Goal: Task Accomplishment & Management: Use online tool/utility

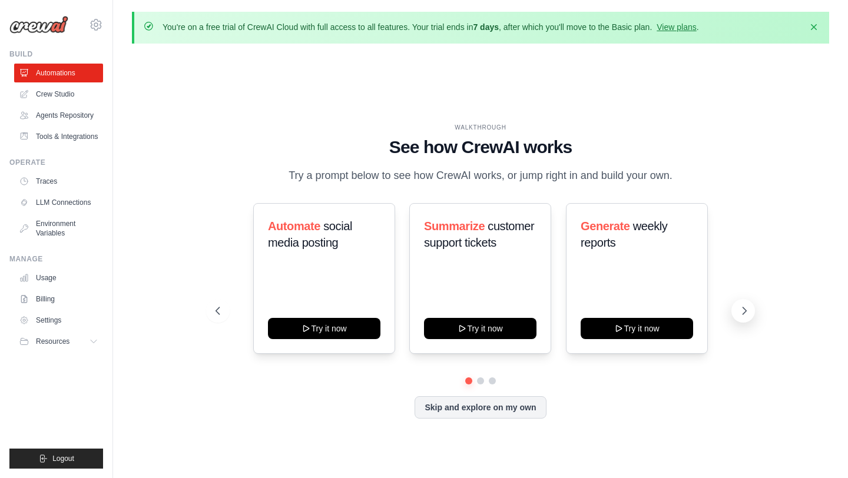
click at [738, 305] on button at bounding box center [744, 311] width 24 height 24
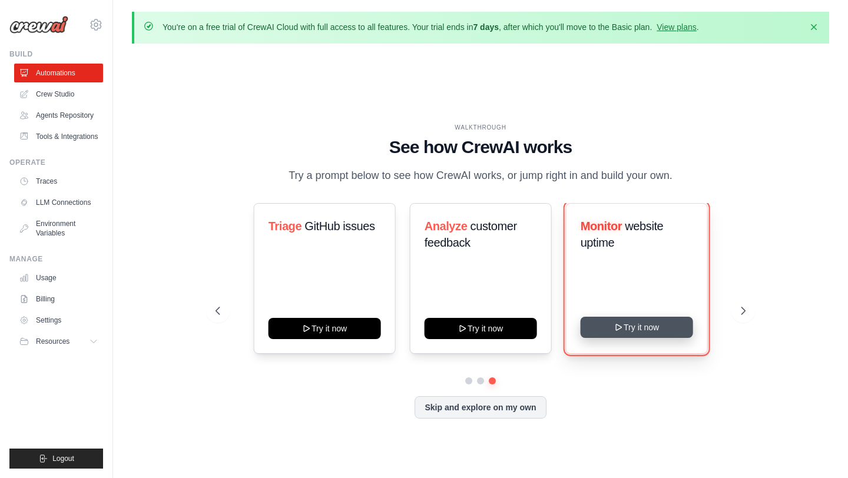
click at [650, 322] on button "Try it now" at bounding box center [637, 327] width 113 height 21
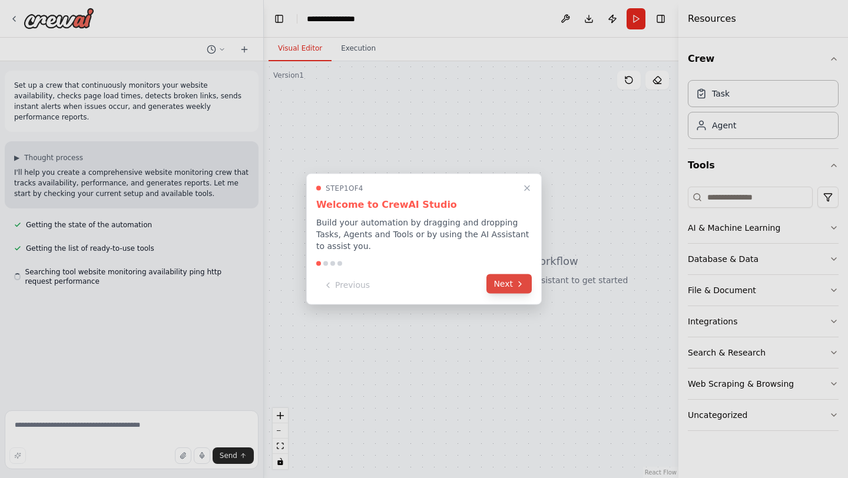
click at [515, 289] on button "Next" at bounding box center [509, 284] width 45 height 19
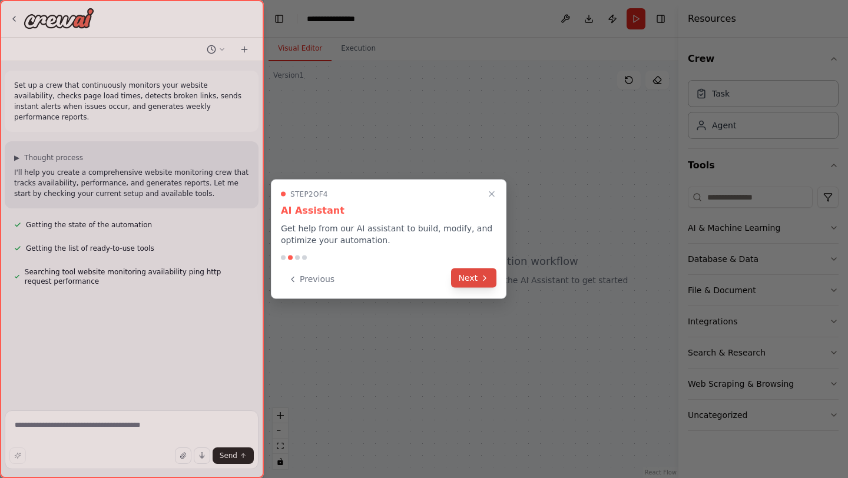
click at [478, 282] on button "Next" at bounding box center [473, 278] width 45 height 19
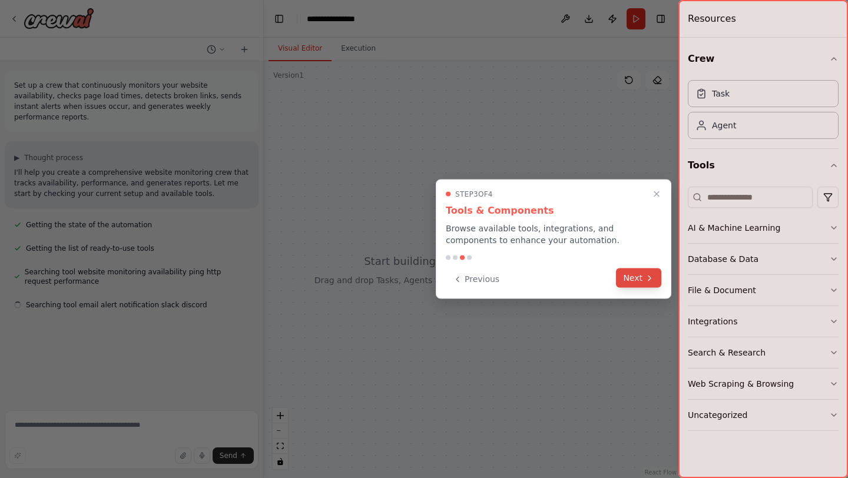
click at [643, 282] on button "Next" at bounding box center [638, 278] width 45 height 19
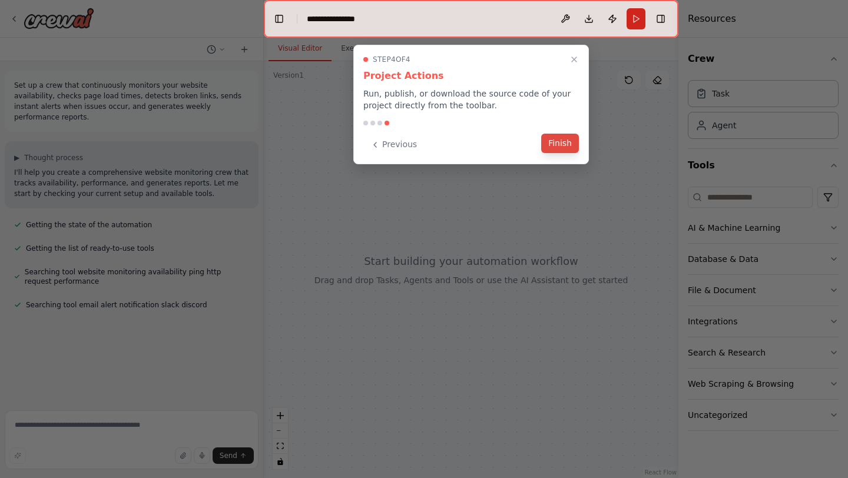
click at [570, 149] on button "Finish" at bounding box center [560, 143] width 38 height 19
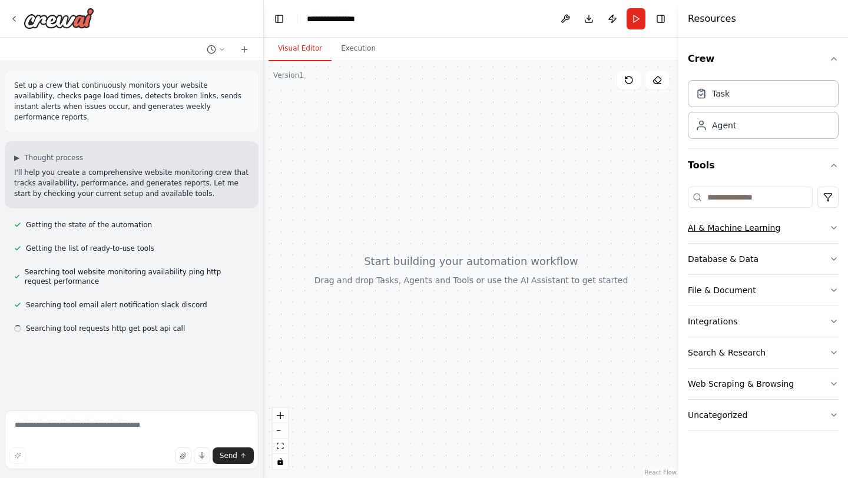
click at [733, 230] on div "AI & Machine Learning" at bounding box center [734, 228] width 92 height 12
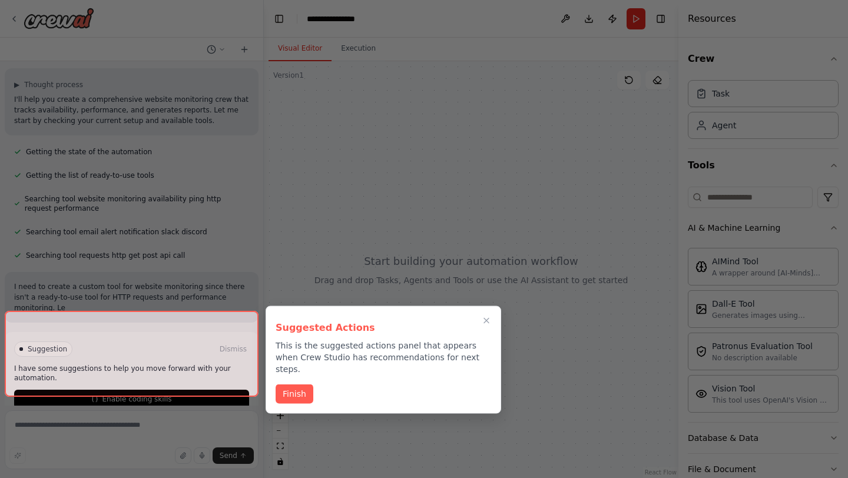
scroll to position [84, 0]
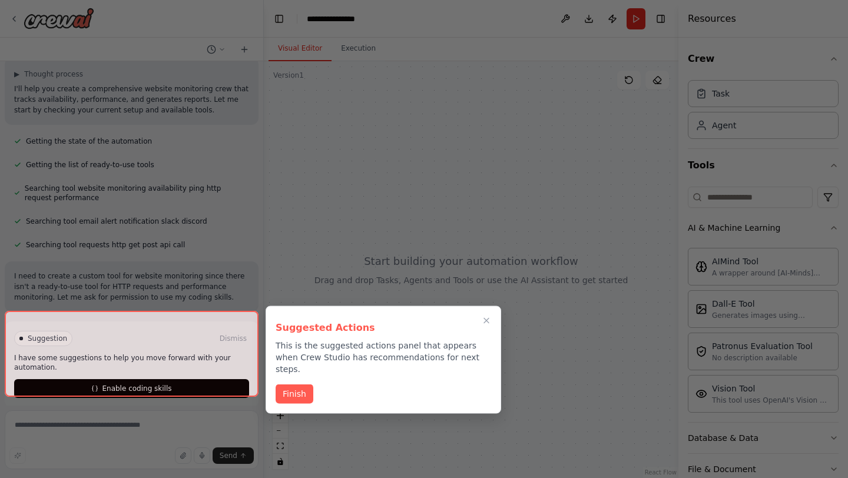
click at [186, 382] on div at bounding box center [132, 354] width 254 height 86
click at [295, 384] on button "Finish" at bounding box center [295, 392] width 38 height 19
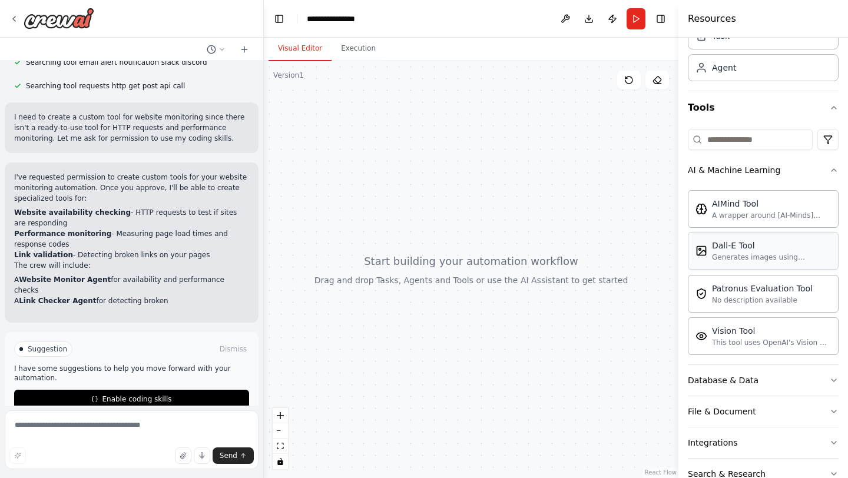
scroll to position [72, 0]
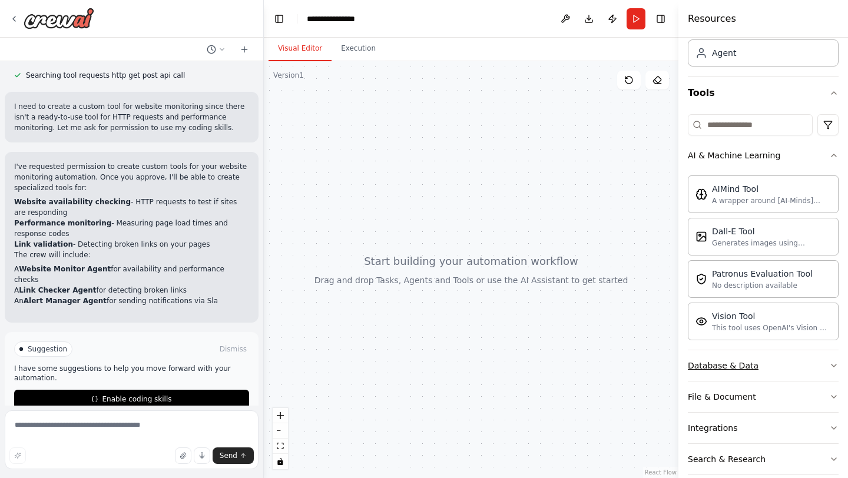
click at [739, 359] on button "Database & Data" at bounding box center [763, 365] width 151 height 31
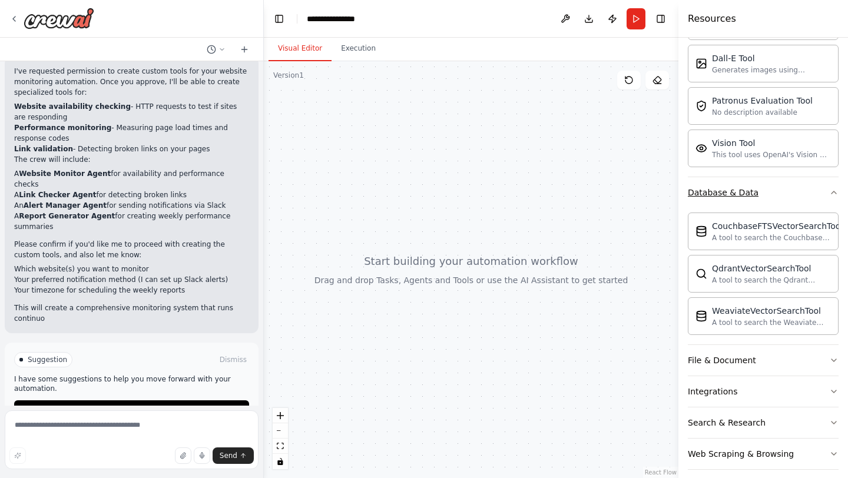
scroll to position [359, 0]
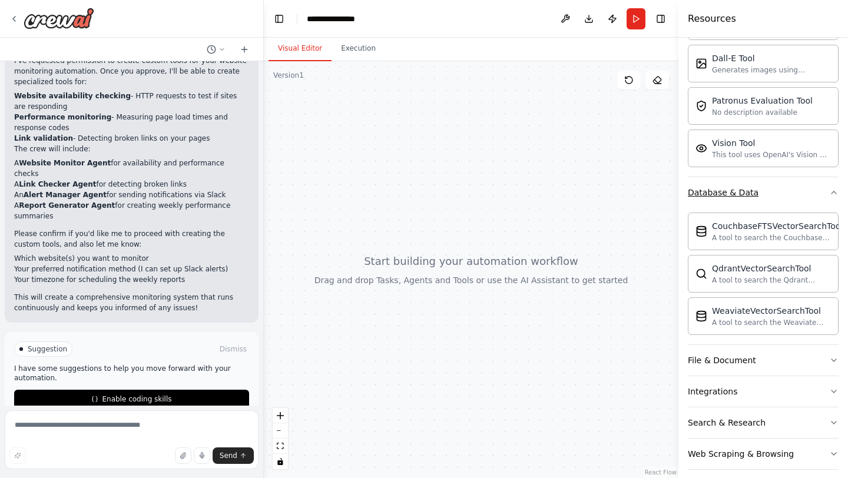
click at [739, 359] on div "File & Document" at bounding box center [722, 361] width 68 height 12
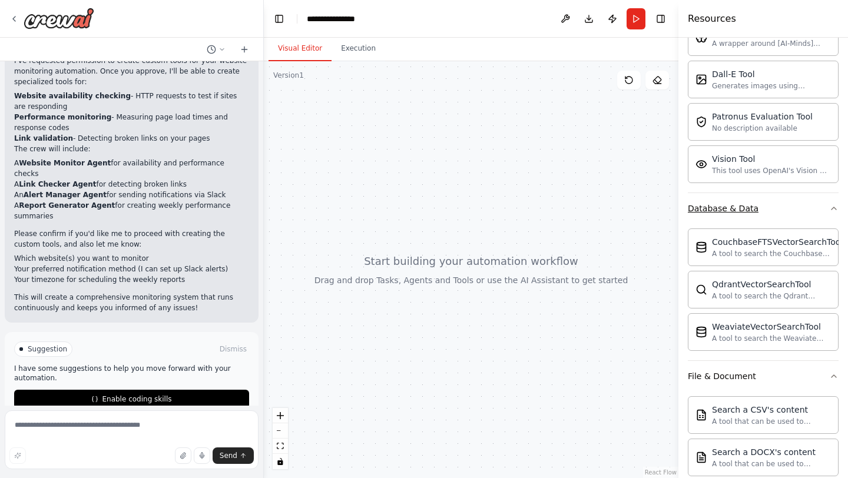
scroll to position [94, 0]
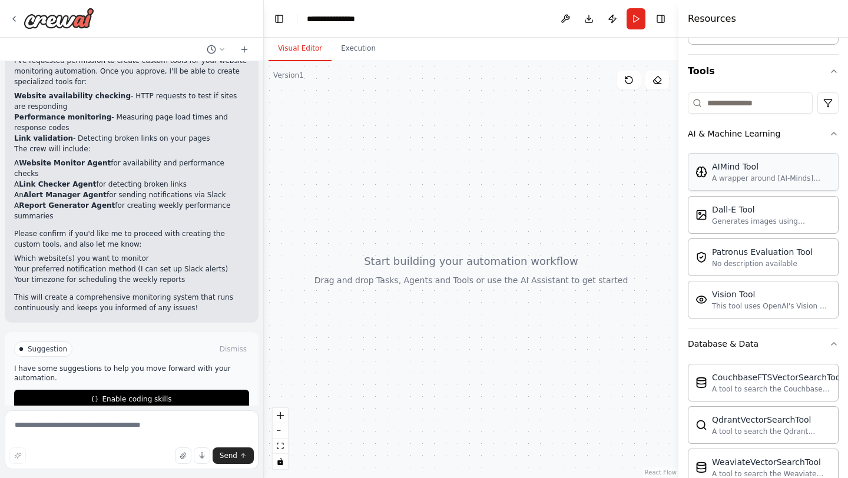
click at [723, 186] on div "AIMind Tool A wrapper around [AI-Minds]([URL][DOMAIN_NAME]). Useful for when yo…" at bounding box center [763, 172] width 151 height 38
click at [740, 175] on div "A wrapper around [AI-Minds]([URL][DOMAIN_NAME]). Useful for when you need answe…" at bounding box center [771, 178] width 119 height 9
click at [742, 214] on div "Dall-E Tool" at bounding box center [771, 209] width 119 height 12
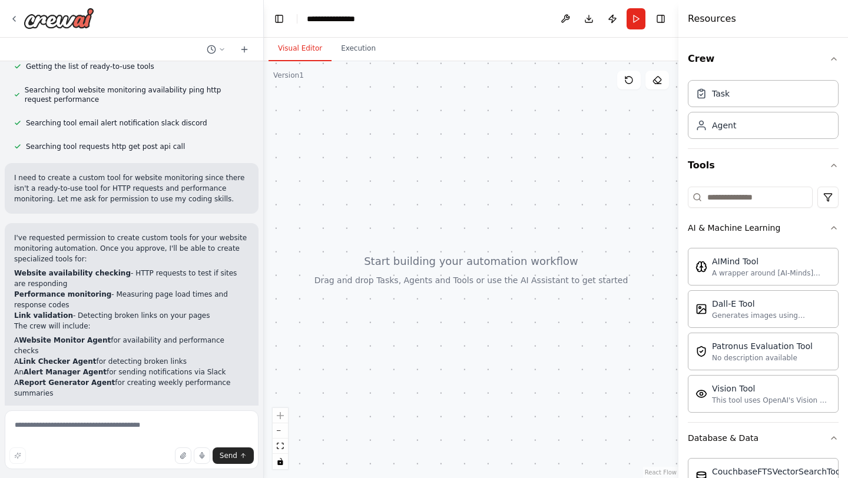
scroll to position [0, 0]
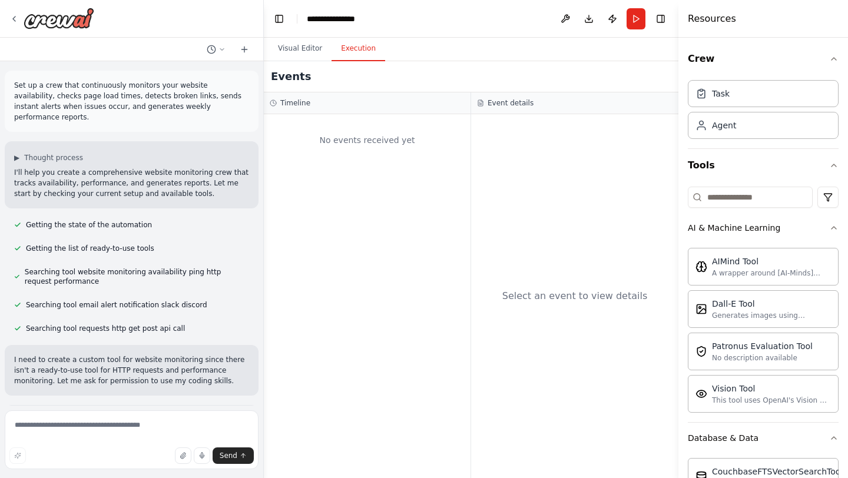
click at [359, 47] on button "Execution" at bounding box center [359, 49] width 54 height 25
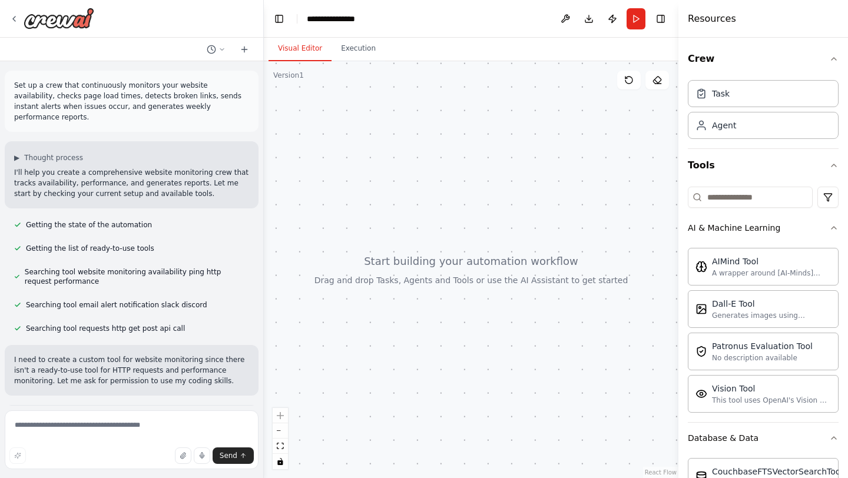
click at [310, 49] on button "Visual Editor" at bounding box center [300, 49] width 63 height 25
click at [317, 80] on div at bounding box center [471, 269] width 415 height 417
drag, startPoint x: 317, startPoint y: 80, endPoint x: 395, endPoint y: 239, distance: 177.0
click at [395, 239] on div at bounding box center [471, 269] width 415 height 417
click at [439, 260] on div at bounding box center [471, 269] width 415 height 417
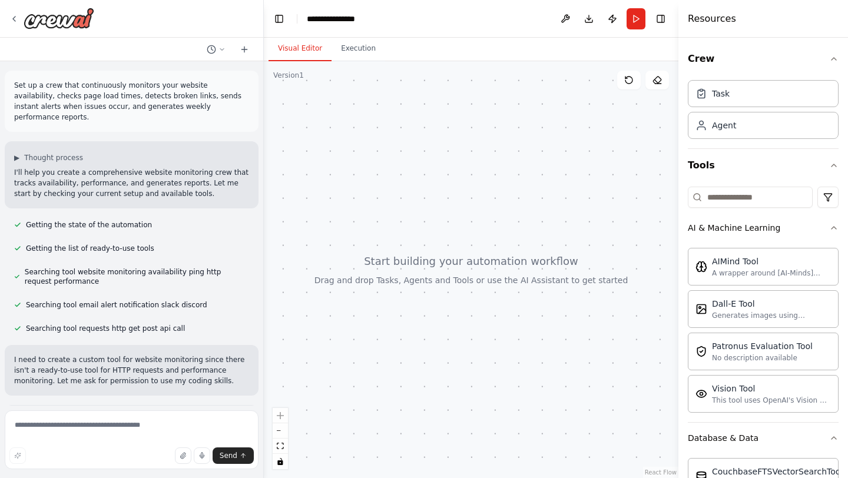
click at [439, 260] on div at bounding box center [471, 269] width 415 height 417
drag, startPoint x: 446, startPoint y: 267, endPoint x: 442, endPoint y: 170, distance: 97.3
click at [443, 170] on div at bounding box center [471, 269] width 415 height 417
click at [727, 87] on div "Task" at bounding box center [721, 93] width 18 height 12
click at [727, 94] on div "Task" at bounding box center [721, 93] width 18 height 12
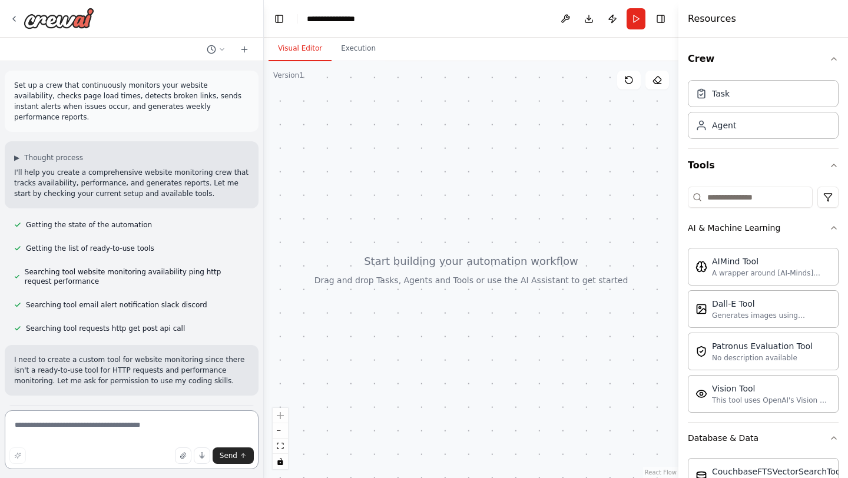
click at [126, 425] on textarea at bounding box center [132, 440] width 254 height 59
click at [235, 458] on span "Send" at bounding box center [229, 455] width 18 height 9
click at [154, 432] on textarea at bounding box center [132, 440] width 254 height 59
paste textarea "**********"
type textarea "**********"
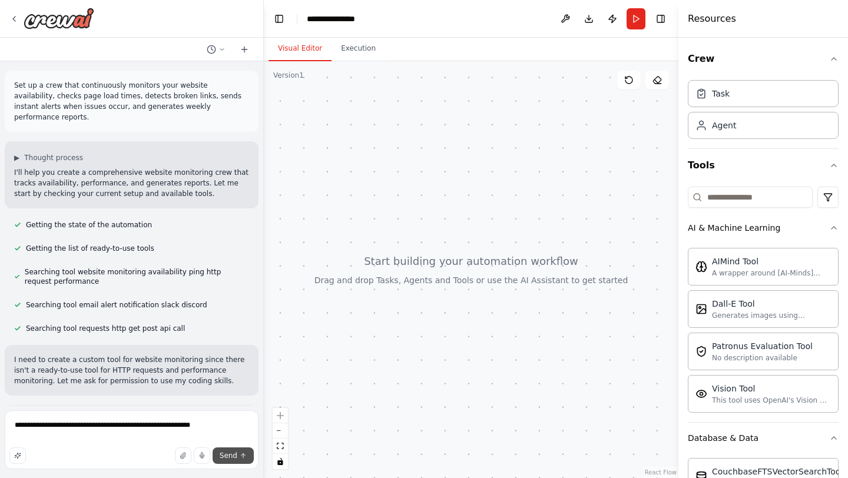
click at [229, 454] on span "Send" at bounding box center [229, 455] width 18 height 9
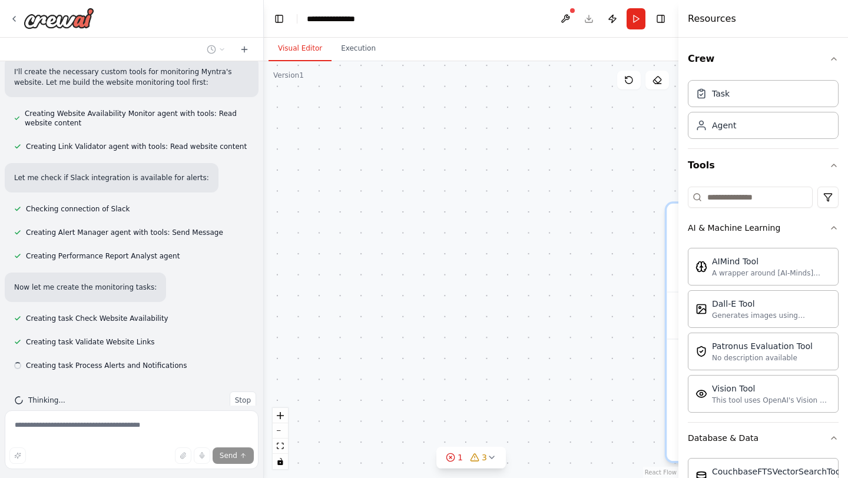
scroll to position [774, 0]
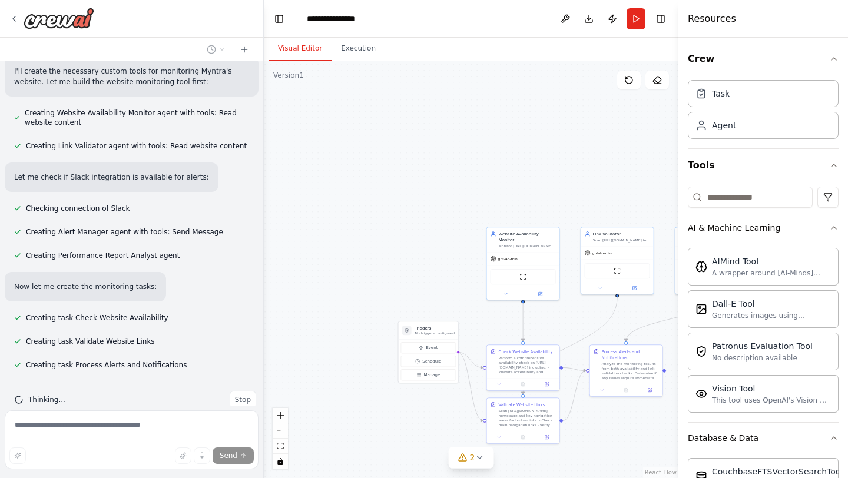
drag, startPoint x: 524, startPoint y: 397, endPoint x: 470, endPoint y: 265, distance: 142.4
click at [471, 265] on div ".deletable-edge-delete-btn { width: 20px; height: 20px; border: 0px solid #ffff…" at bounding box center [471, 269] width 415 height 417
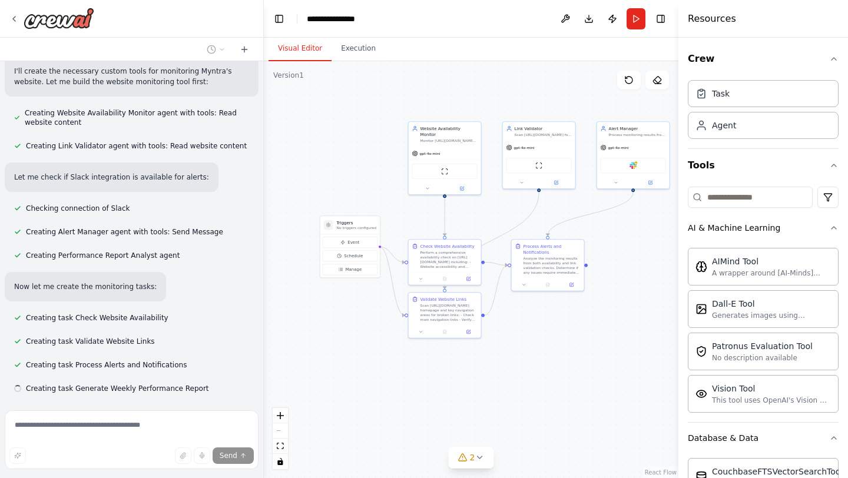
scroll to position [798, 0]
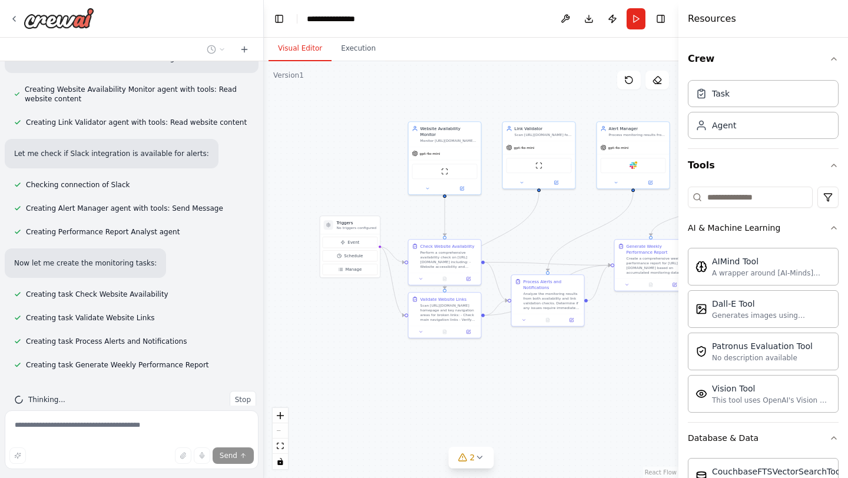
drag, startPoint x: 470, startPoint y: 265, endPoint x: 394, endPoint y: 162, distance: 128.1
click at [394, 162] on div ".deletable-edge-delete-btn { width: 20px; height: 20px; border: 0px solid #ffff…" at bounding box center [471, 269] width 415 height 417
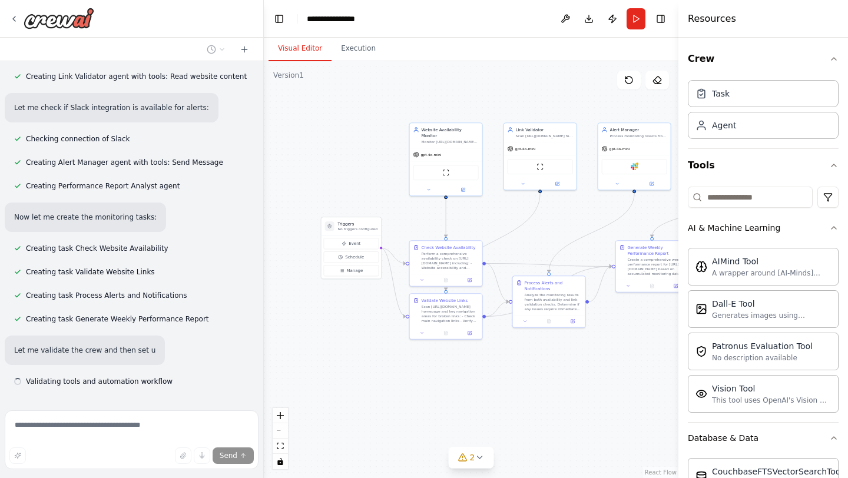
scroll to position [860, 0]
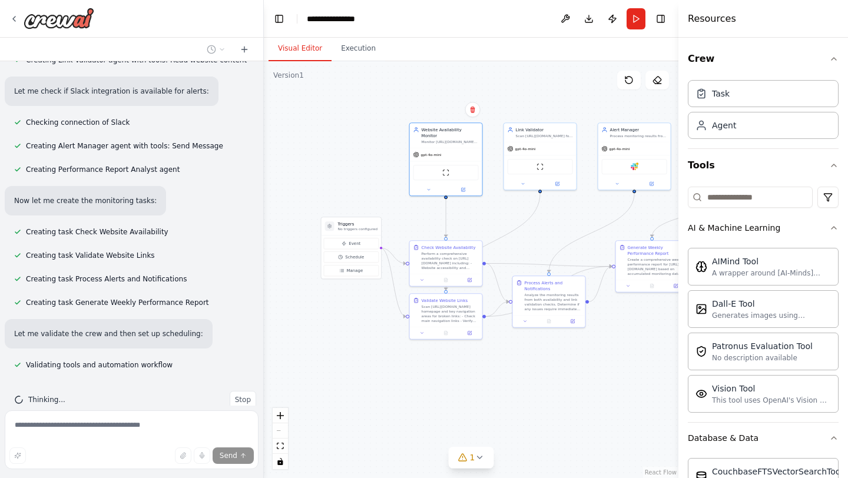
click at [414, 190] on div ".deletable-edge-delete-btn { width: 20px; height: 20px; border: 0px solid #ffff…" at bounding box center [471, 269] width 415 height 417
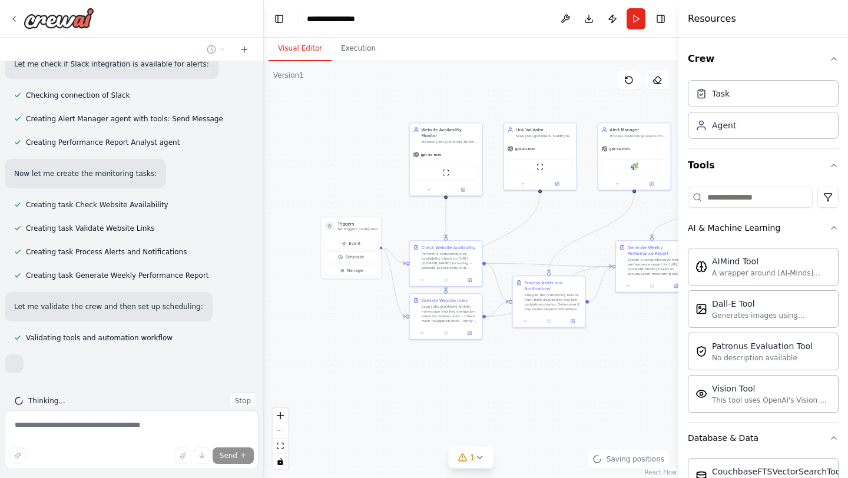
scroll to position [888, 0]
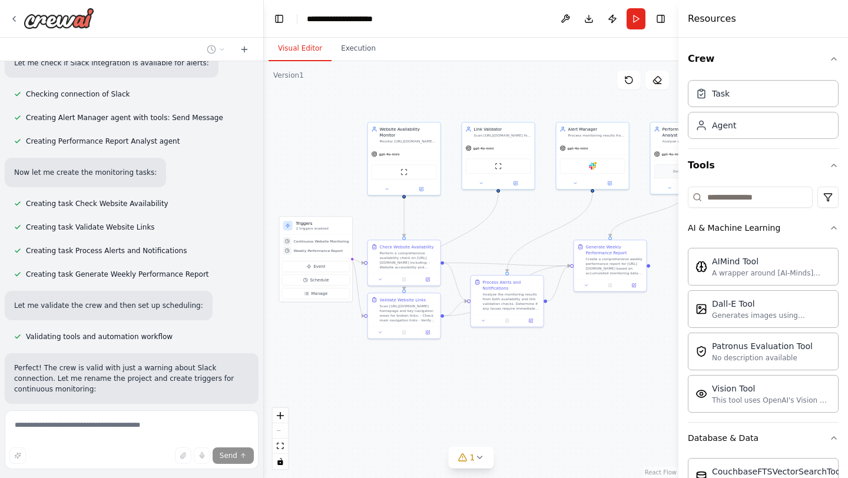
drag, startPoint x: 415, startPoint y: 224, endPoint x: 373, endPoint y: 224, distance: 41.8
click at [373, 224] on div ".deletable-edge-delete-btn { width: 20px; height: 20px; border: 0px solid #ffff…" at bounding box center [471, 269] width 415 height 417
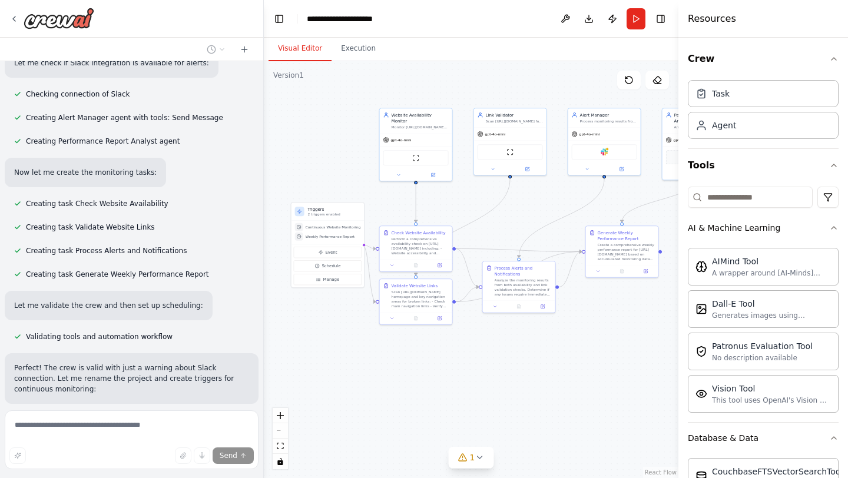
drag, startPoint x: 577, startPoint y: 341, endPoint x: 588, endPoint y: 327, distance: 18.4
click at [588, 327] on div ".deletable-edge-delete-btn { width: 20px; height: 20px; border: 0px solid #ffff…" at bounding box center [471, 269] width 415 height 417
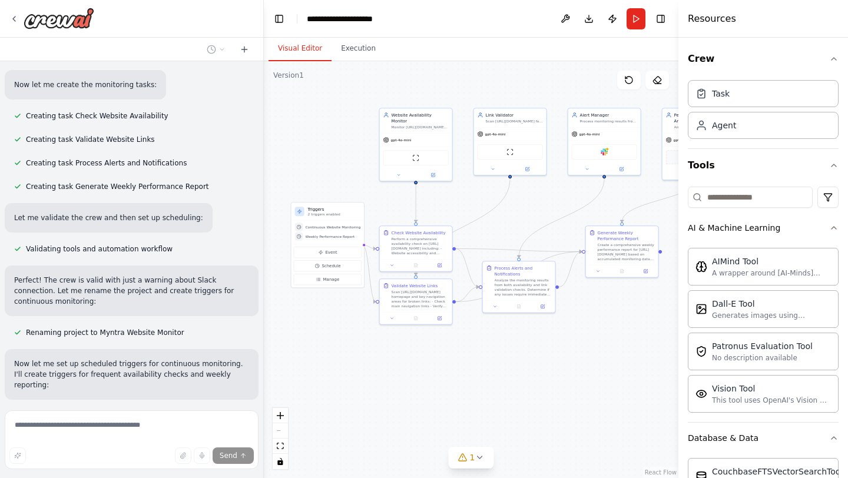
scroll to position [1136, 0]
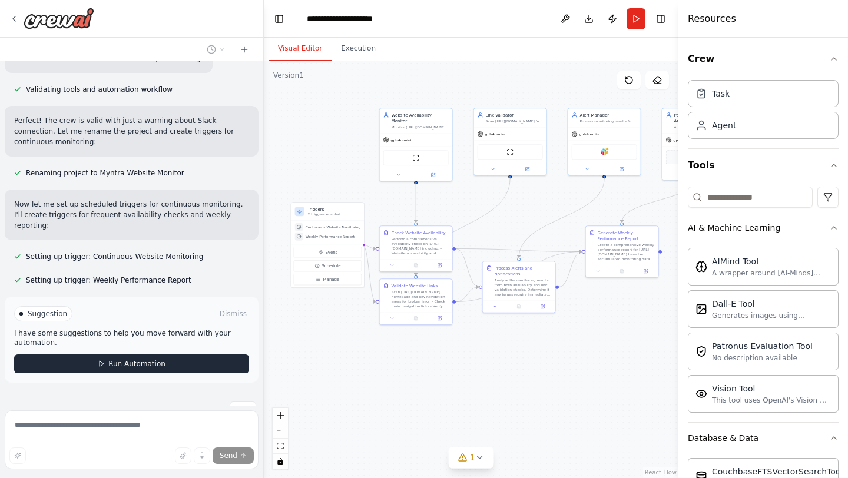
click at [128, 359] on span "Run Automation" at bounding box center [136, 363] width 57 height 9
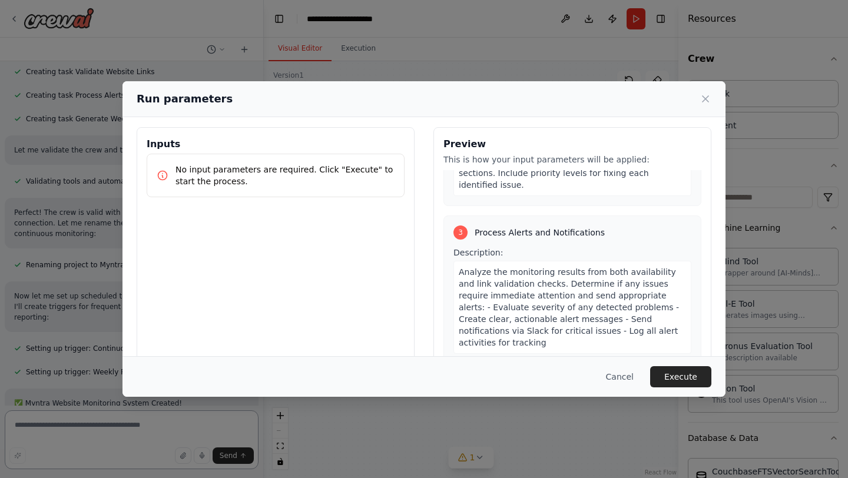
scroll to position [664, 0]
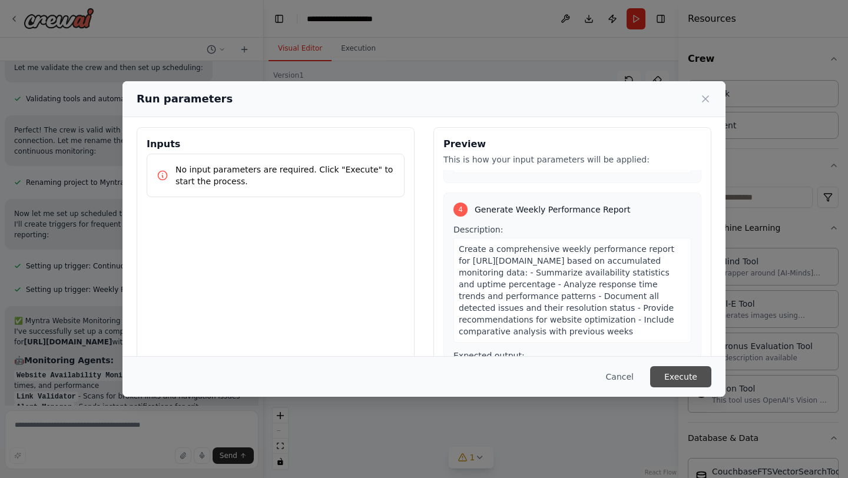
click at [687, 371] on button "Execute" at bounding box center [680, 376] width 61 height 21
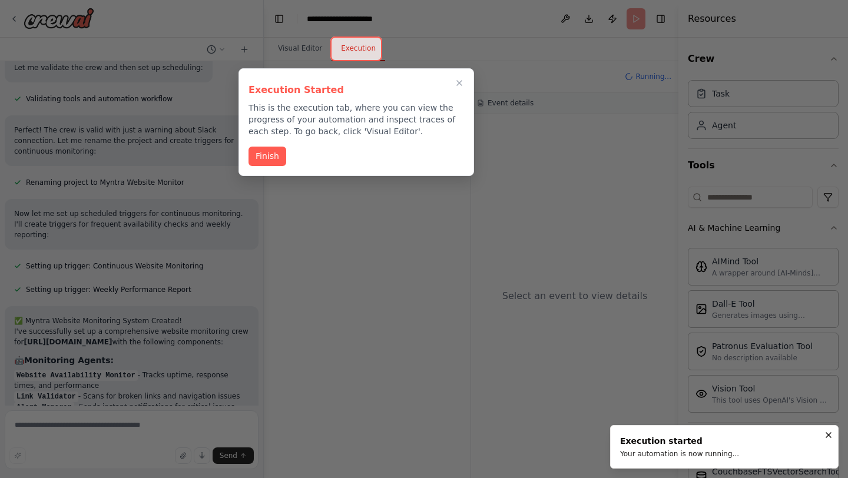
scroll to position [1137, 0]
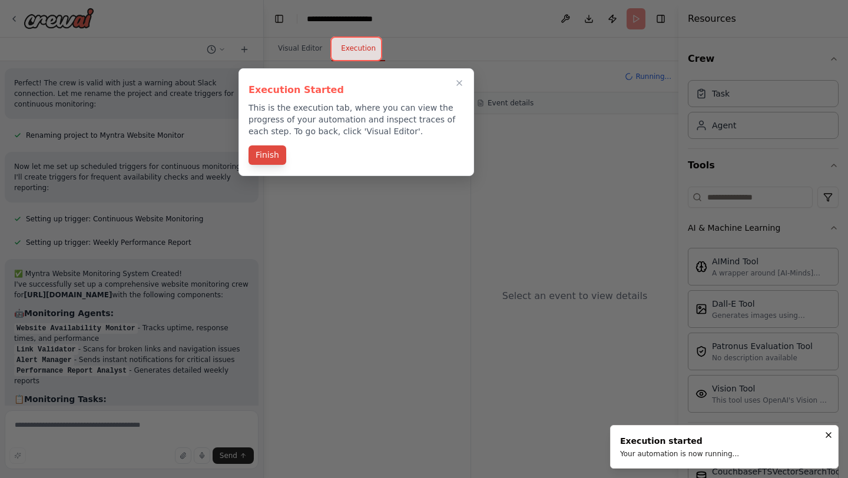
click at [263, 154] on button "Finish" at bounding box center [268, 154] width 38 height 19
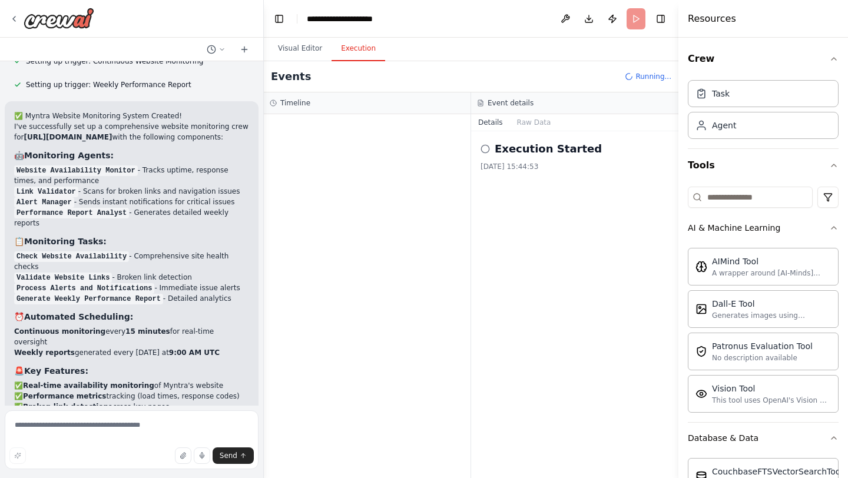
click at [485, 150] on icon at bounding box center [485, 148] width 9 height 9
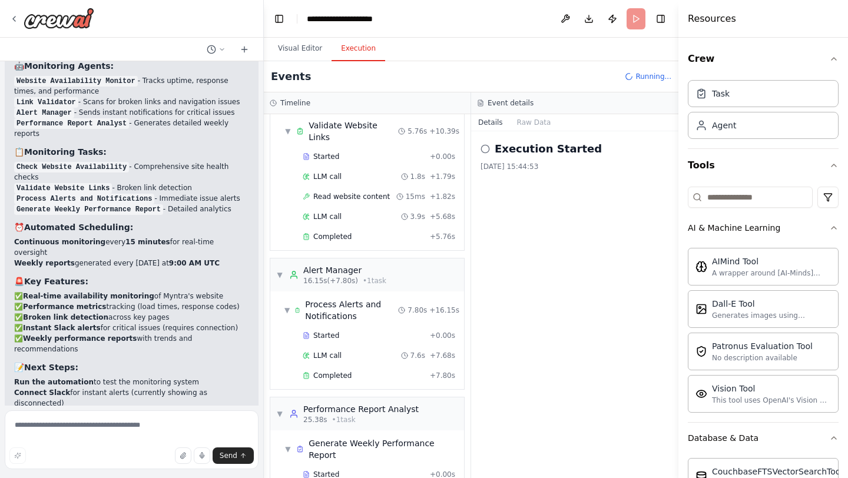
scroll to position [240, 0]
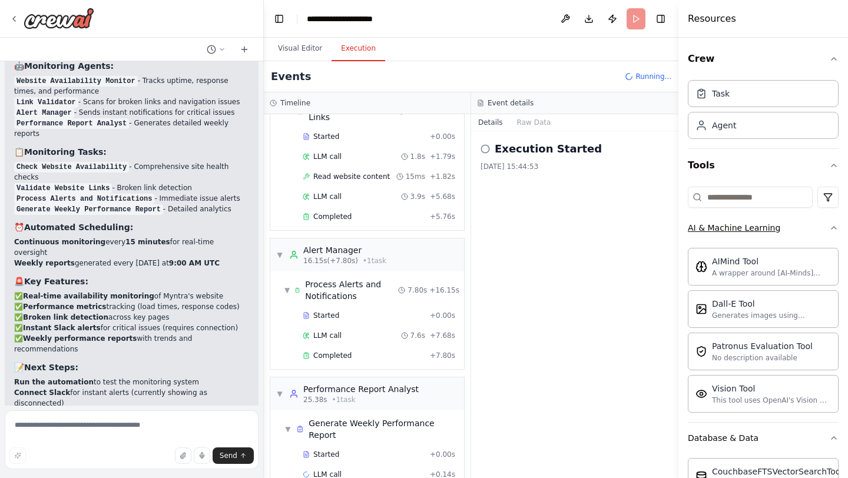
click at [707, 226] on div "AI & Machine Learning" at bounding box center [734, 228] width 92 height 12
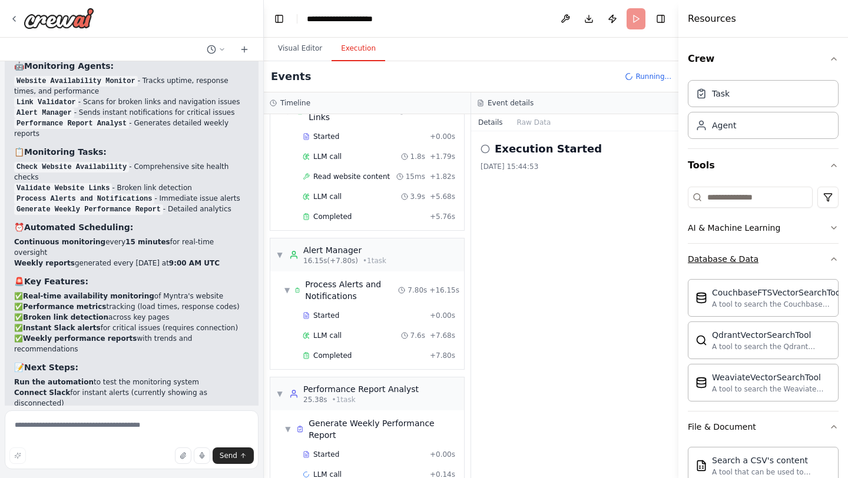
click at [718, 254] on div "Database & Data" at bounding box center [723, 259] width 71 height 12
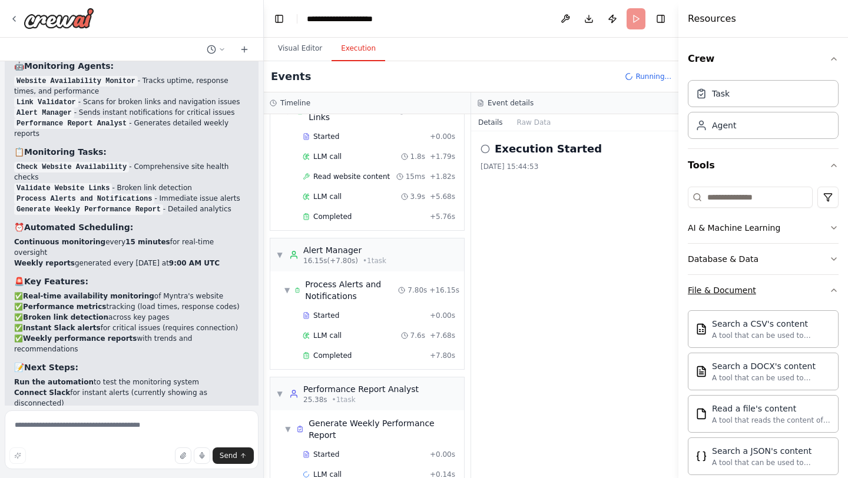
click at [723, 290] on div "File & Document" at bounding box center [722, 291] width 68 height 12
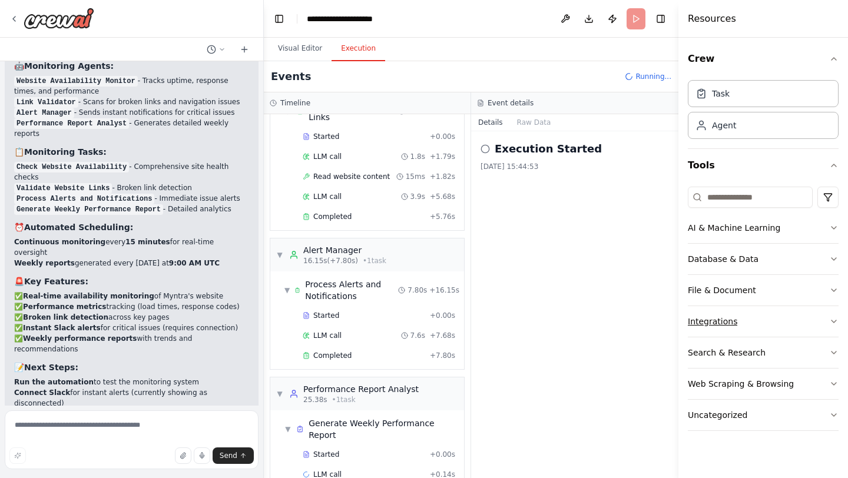
click at [723, 318] on div "Integrations" at bounding box center [712, 322] width 49 height 12
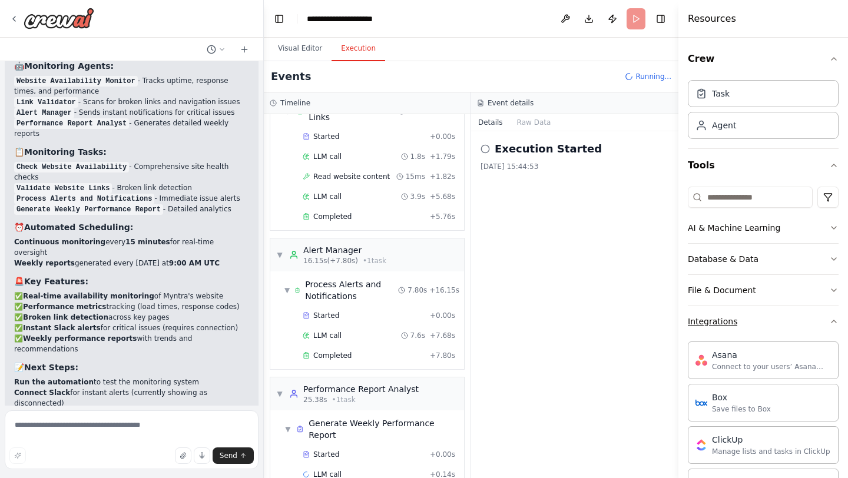
click at [723, 318] on div "Integrations" at bounding box center [712, 322] width 49 height 12
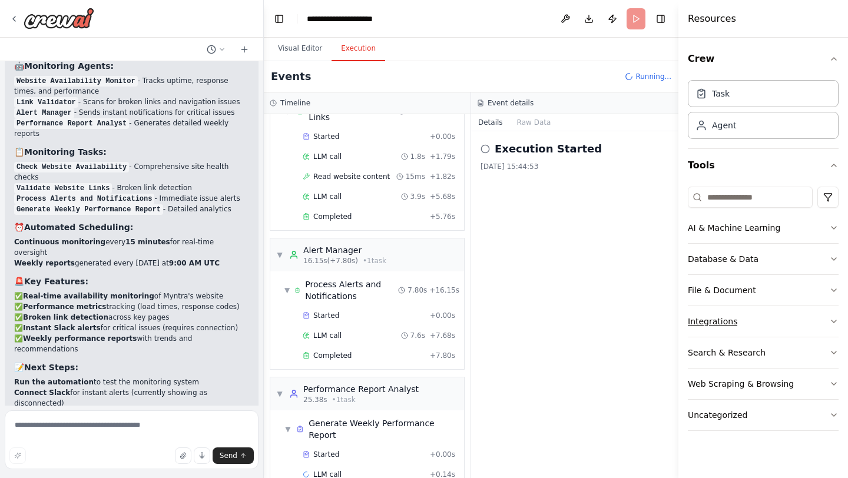
click at [723, 318] on div "Integrations" at bounding box center [712, 322] width 49 height 12
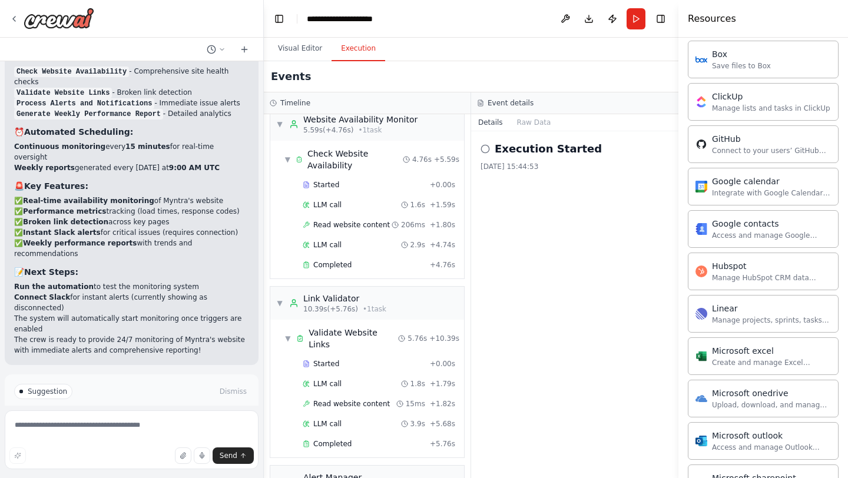
scroll to position [0, 0]
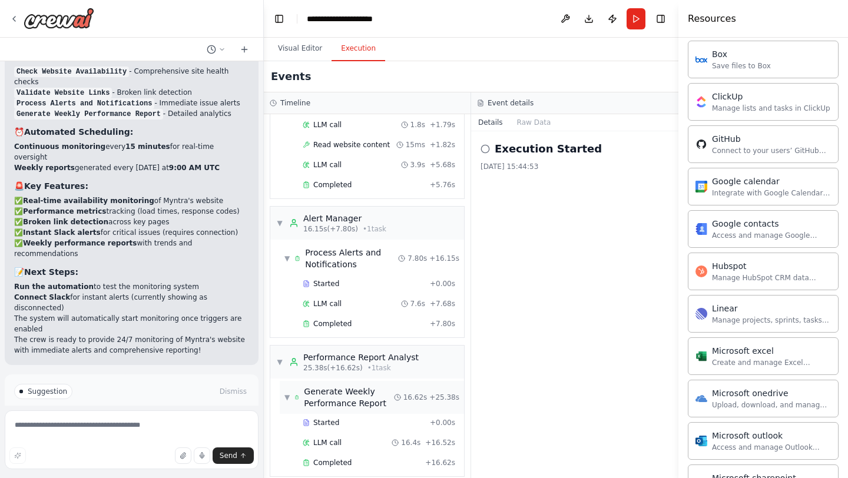
click at [370, 389] on span "Generate Weekly Performance Report" at bounding box center [349, 398] width 90 height 24
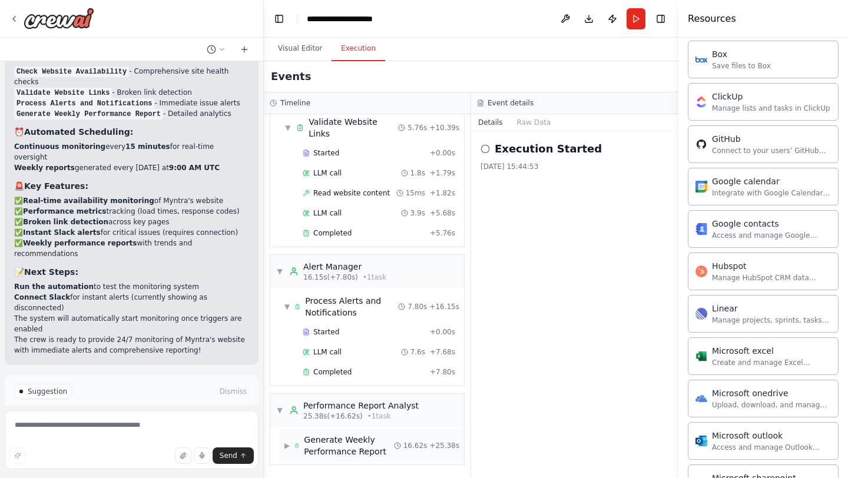
scroll to position [212, 0]
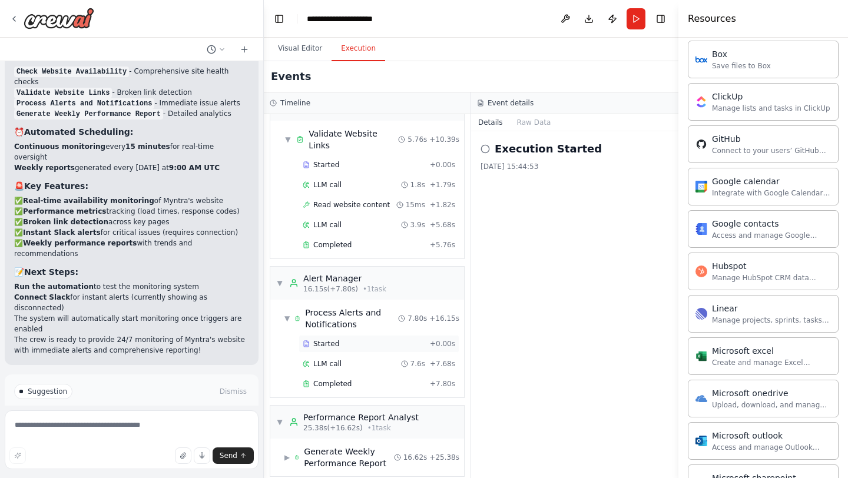
click at [361, 338] on div "Started + 0.00s" at bounding box center [379, 344] width 161 height 18
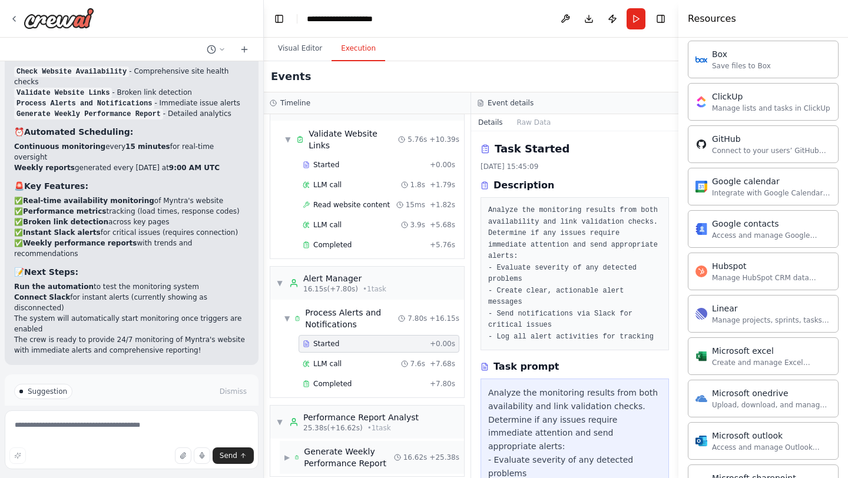
click at [359, 446] on span "Generate Weekly Performance Report" at bounding box center [349, 458] width 90 height 24
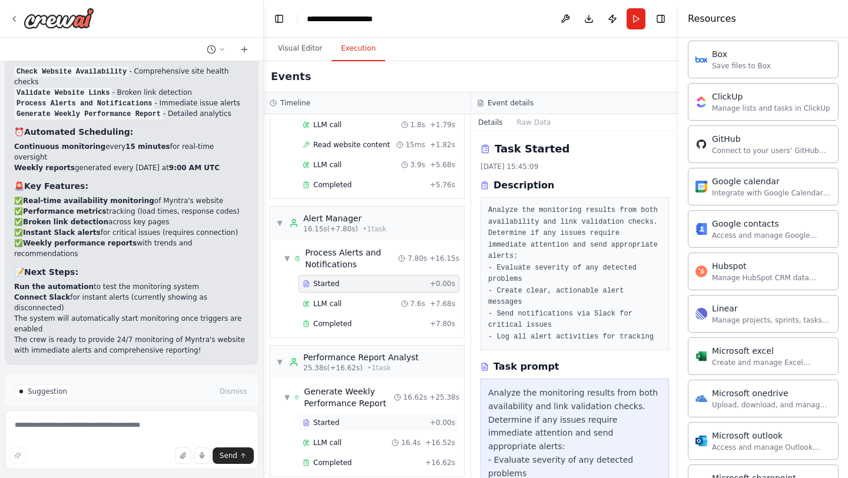
click at [348, 418] on div "Started" at bounding box center [364, 422] width 123 height 9
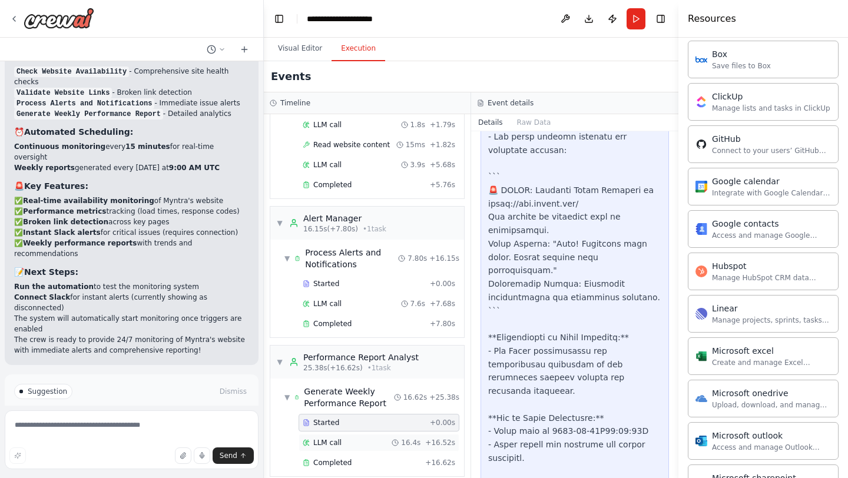
click at [349, 438] on div "LLM call 16.4s + 16.52s" at bounding box center [379, 442] width 153 height 9
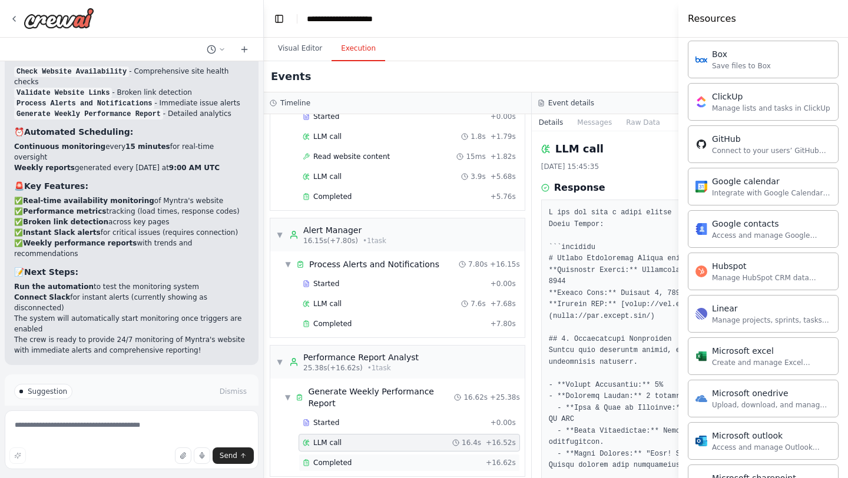
click at [355, 458] on div "Completed" at bounding box center [392, 462] width 178 height 9
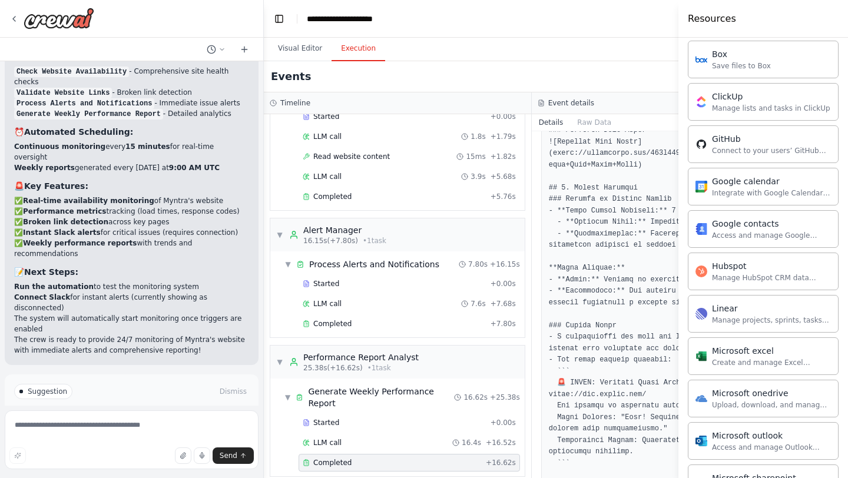
scroll to position [239, 0]
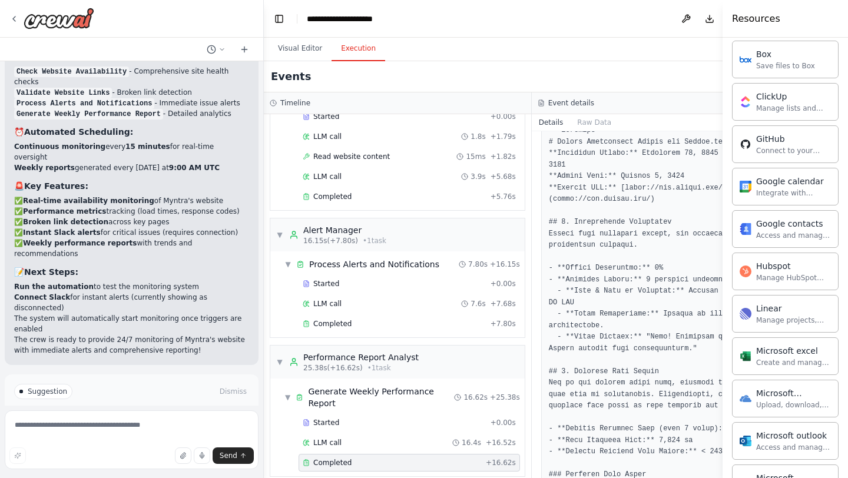
drag, startPoint x: 680, startPoint y: 25, endPoint x: 848, endPoint y: 27, distance: 167.3
click at [848, 27] on div "Resources Crew Task Agent Tools AI & Machine Learning Database & Data File & Do…" at bounding box center [785, 239] width 125 height 478
click at [591, 120] on button "Raw Data" at bounding box center [594, 122] width 48 height 16
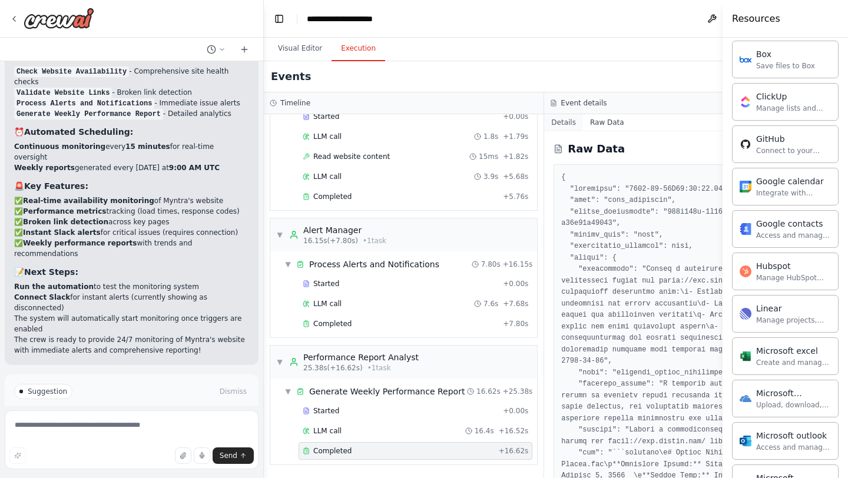
click at [562, 126] on button "Details" at bounding box center [563, 122] width 39 height 16
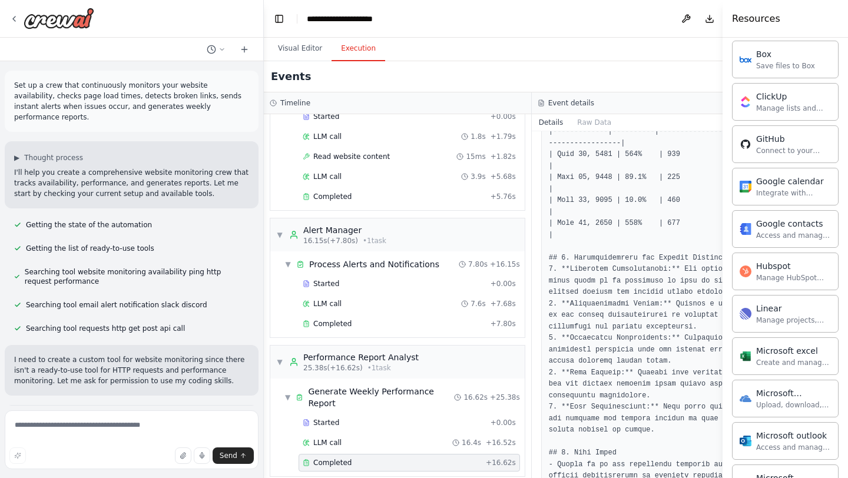
scroll to position [1152, 0]
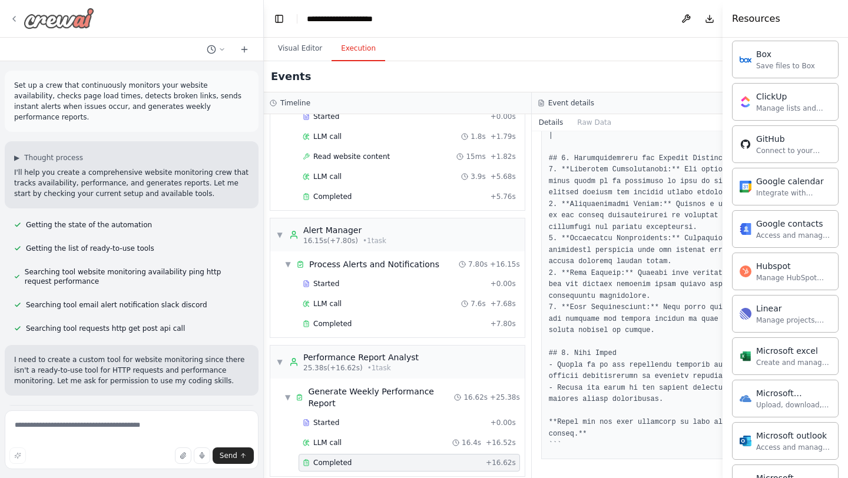
click at [14, 19] on icon at bounding box center [14, 18] width 2 height 5
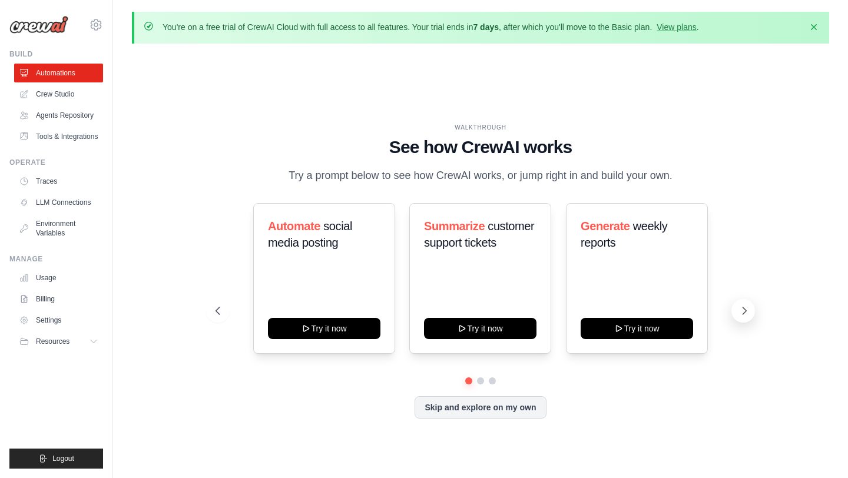
click at [742, 309] on icon at bounding box center [745, 311] width 12 height 12
click at [746, 309] on icon at bounding box center [745, 311] width 12 height 12
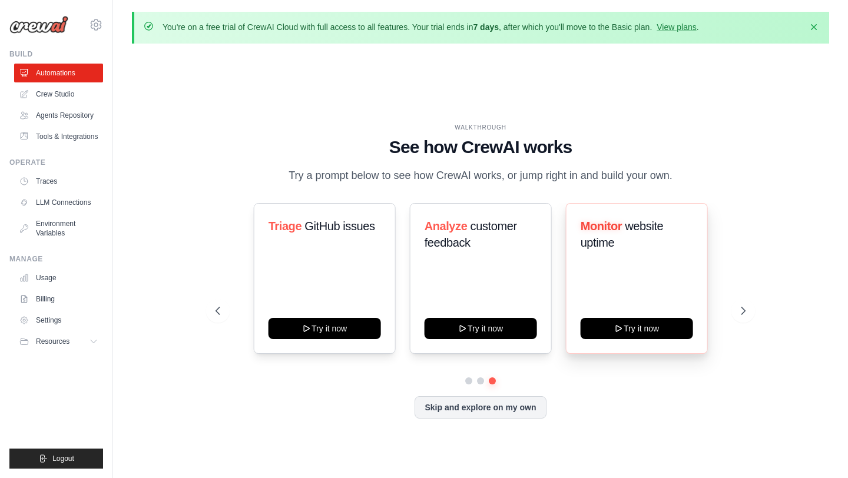
scroll to position [41, 0]
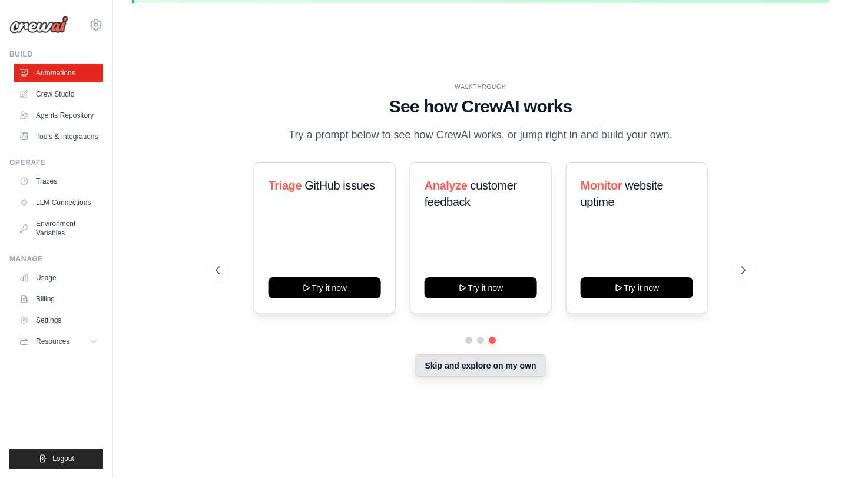
click at [517, 370] on button "Skip and explore on my own" at bounding box center [480, 366] width 131 height 22
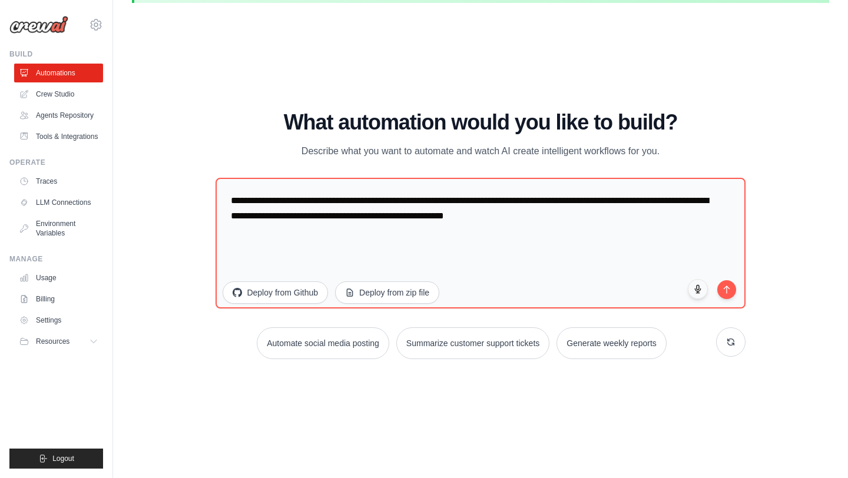
scroll to position [0, 0]
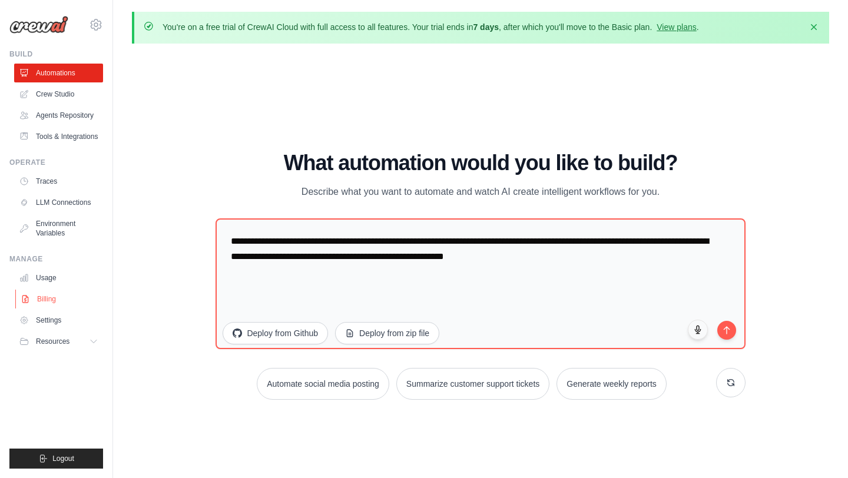
click at [42, 300] on link "Billing" at bounding box center [59, 299] width 89 height 19
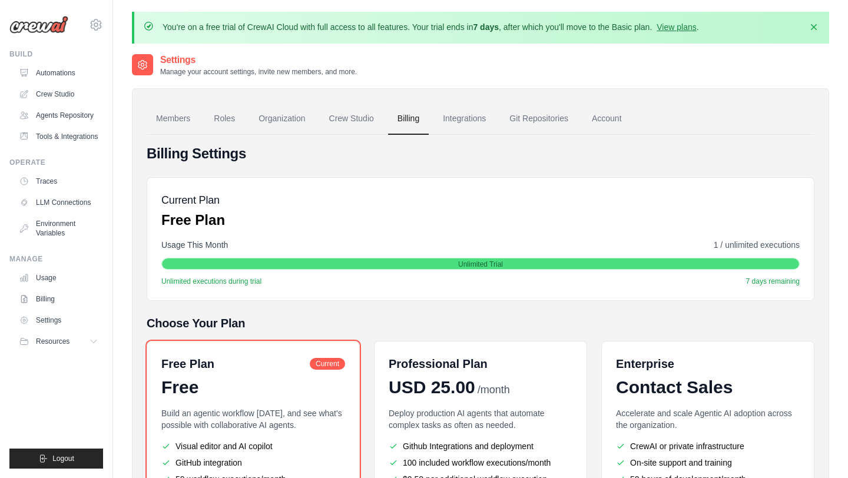
click at [35, 28] on img at bounding box center [38, 25] width 59 height 18
click at [49, 186] on link "Traces" at bounding box center [59, 181] width 89 height 19
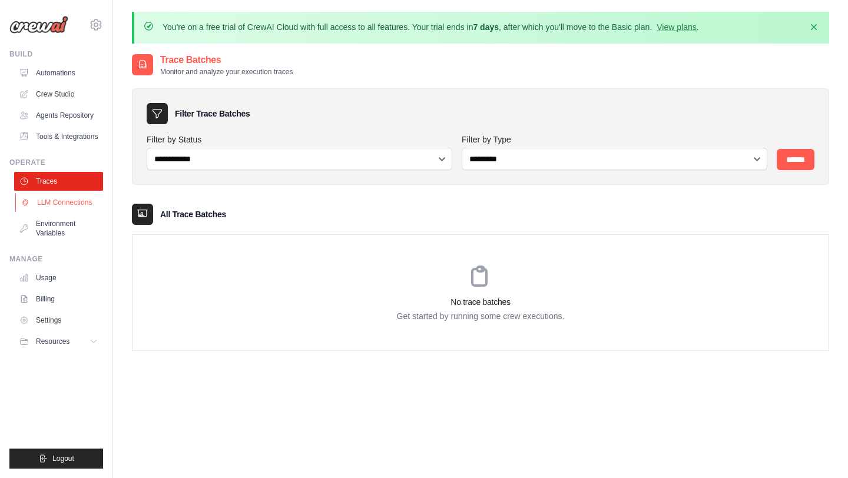
click at [50, 201] on link "LLM Connections" at bounding box center [59, 202] width 89 height 19
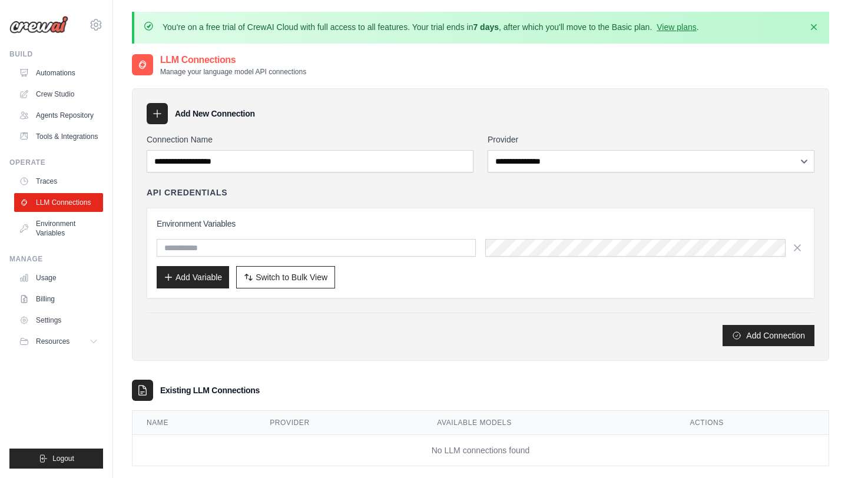
scroll to position [64, 0]
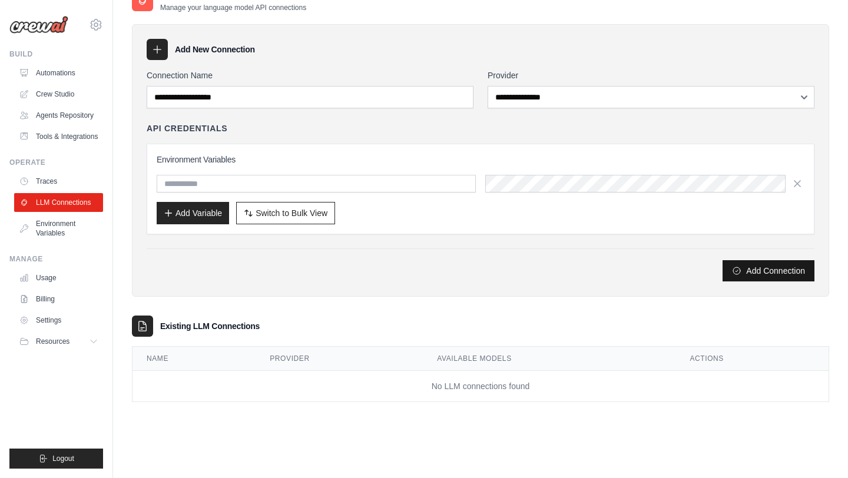
click at [747, 270] on button "Add Connection" at bounding box center [769, 270] width 92 height 21
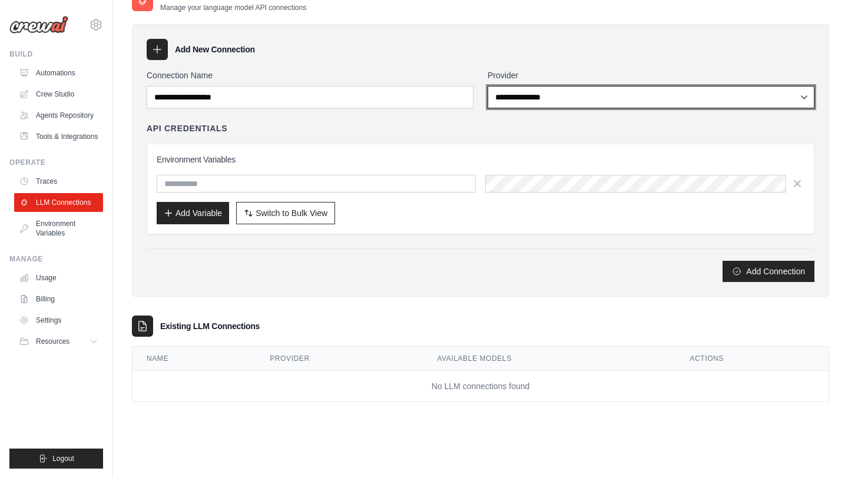
click at [518, 102] on select "**********" at bounding box center [651, 97] width 327 height 22
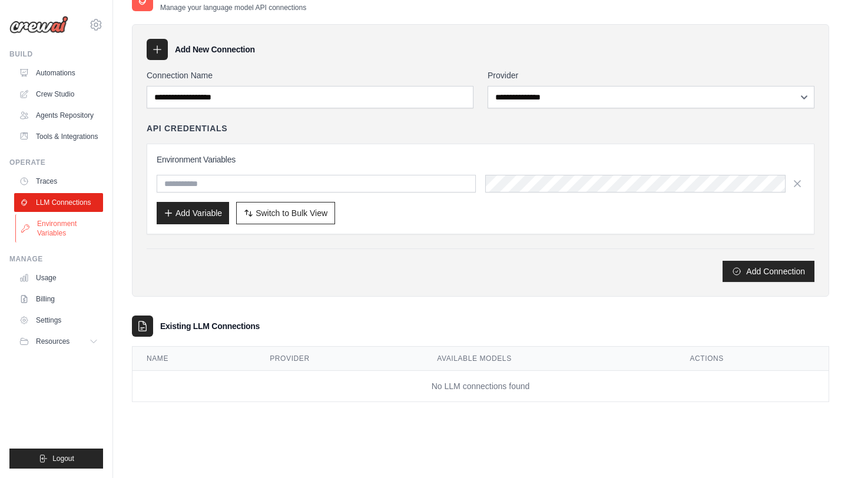
click at [57, 228] on link "Environment Variables" at bounding box center [59, 228] width 89 height 28
